Goal: Task Accomplishment & Management: Manage account settings

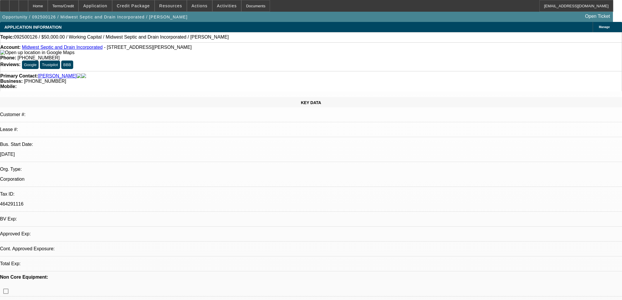
select select "0"
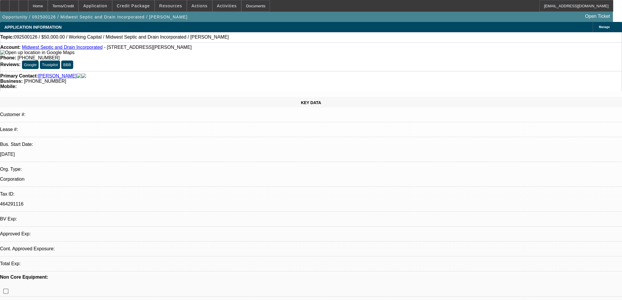
select select "0"
select select "1"
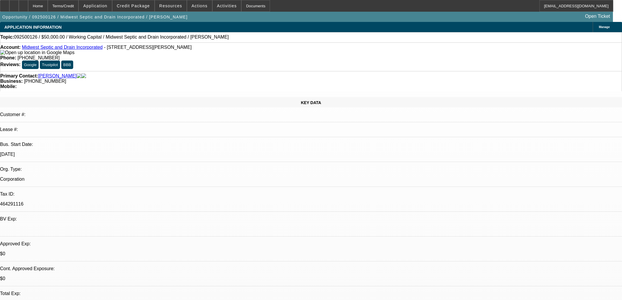
select select "2"
select select "6"
select select "1"
select select "2"
select select "6"
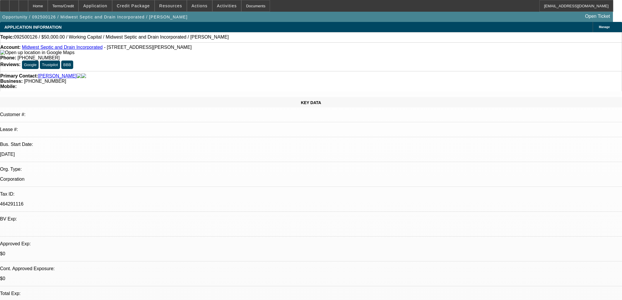
select select "1"
select select "2"
select select "6"
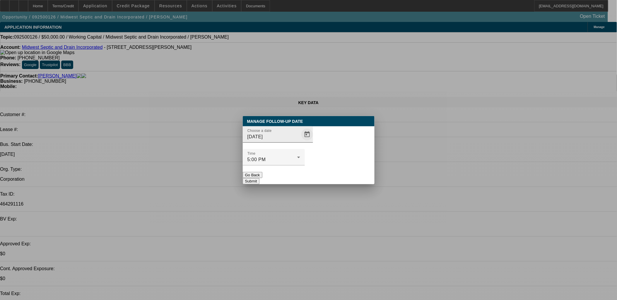
click at [306, 148] on div "Choose a date [DATE]" at bounding box center [309, 137] width 132 height 23
click at [300, 142] on span "Open calendar" at bounding box center [307, 135] width 14 height 14
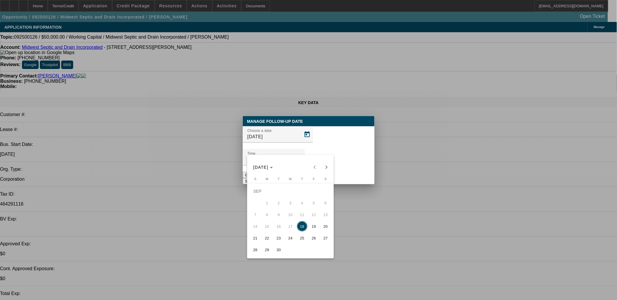
drag, startPoint x: 278, startPoint y: 239, endPoint x: 280, endPoint y: 236, distance: 3.7
click at [278, 239] on span "23" at bounding box center [278, 238] width 11 height 11
type input "[DATE]"
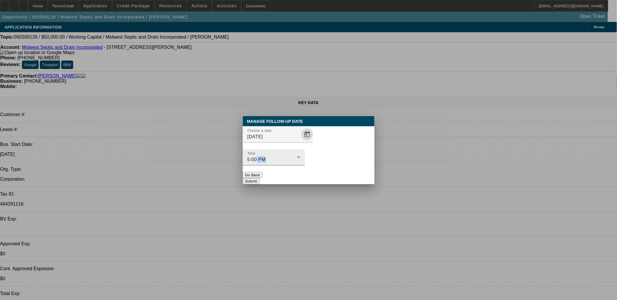
click at [300, 154] on div "Time 5:00 PM" at bounding box center [273, 157] width 53 height 16
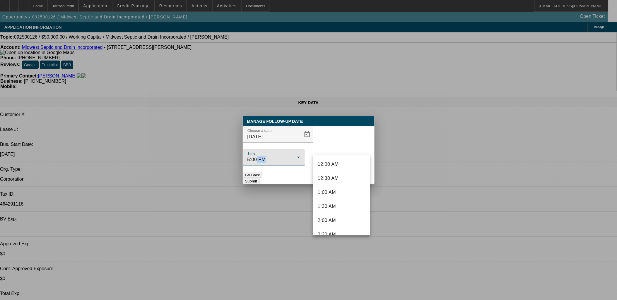
scroll to position [414, 0]
drag, startPoint x: 326, startPoint y: 154, endPoint x: 315, endPoint y: 151, distance: 11.1
click at [315, 151] on div at bounding box center [308, 150] width 617 height 300
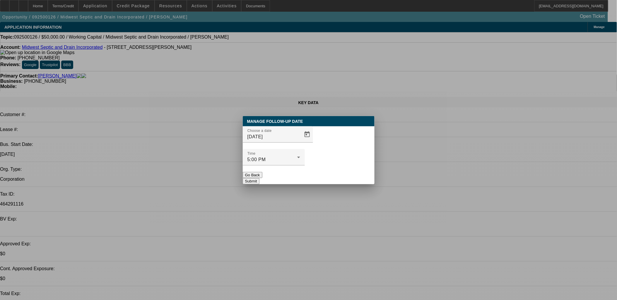
click at [312, 153] on div "Time 5:00 PM" at bounding box center [309, 160] width 132 height 23
click at [305, 166] on div at bounding box center [274, 169] width 62 height 6
click at [259, 178] on button "Submit" at bounding box center [251, 181] width 17 height 6
